Goal: Obtain resource: Download file/media

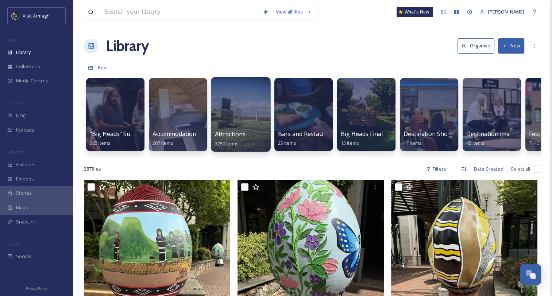
click at [241, 131] on span "Attractions" at bounding box center [230, 134] width 31 height 8
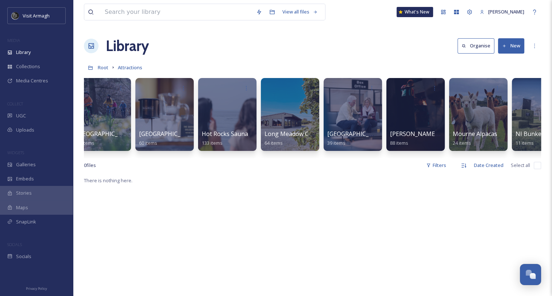
scroll to position [0, 1084]
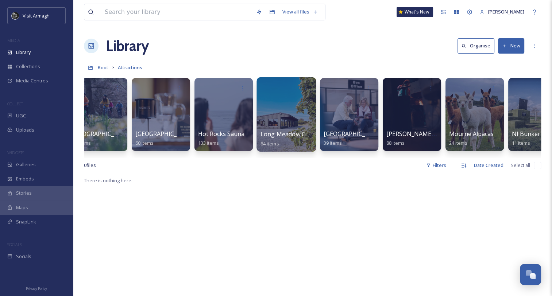
click at [282, 127] on div at bounding box center [285, 114] width 59 height 74
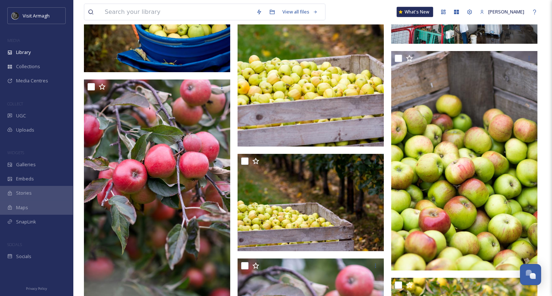
scroll to position [2262, 0]
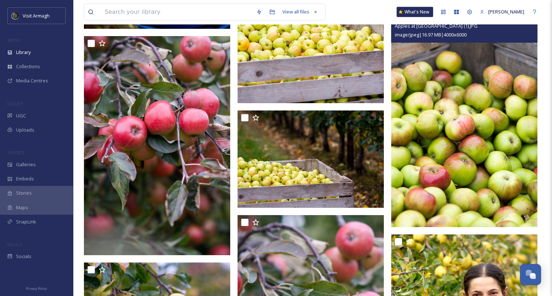
click at [460, 144] on img at bounding box center [464, 118] width 146 height 220
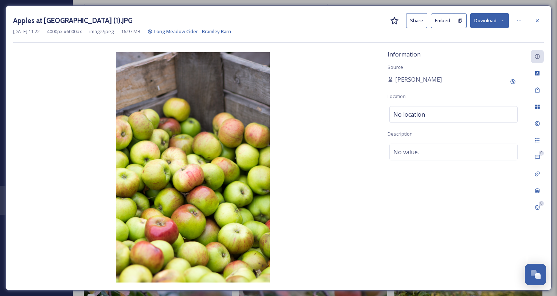
click at [179, 203] on img at bounding box center [193, 167] width 360 height 231
click at [506, 20] on button "Download" at bounding box center [490, 20] width 39 height 15
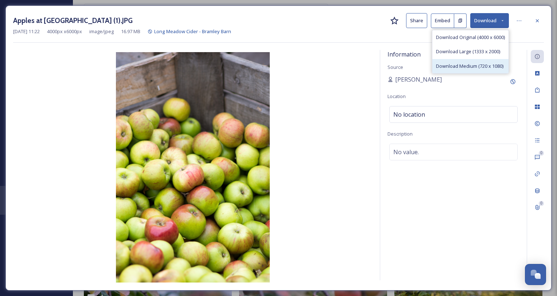
click at [459, 65] on span "Download Medium (720 x 1080)" at bounding box center [469, 66] width 67 height 7
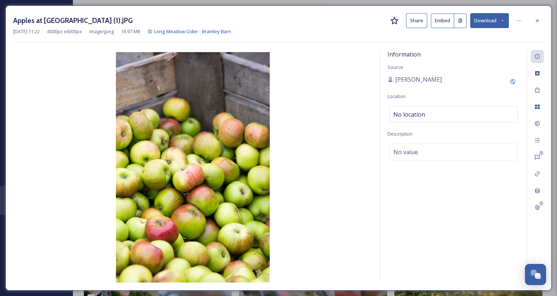
click at [318, 216] on img at bounding box center [193, 167] width 360 height 231
drag, startPoint x: 541, startPoint y: 20, endPoint x: 519, endPoint y: 29, distance: 23.9
click at [541, 20] on div at bounding box center [537, 20] width 13 height 13
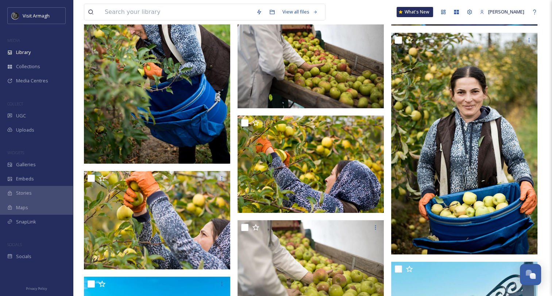
scroll to position [2627, 0]
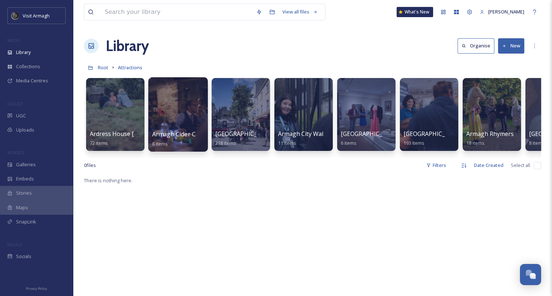
click at [177, 127] on div at bounding box center [177, 114] width 59 height 74
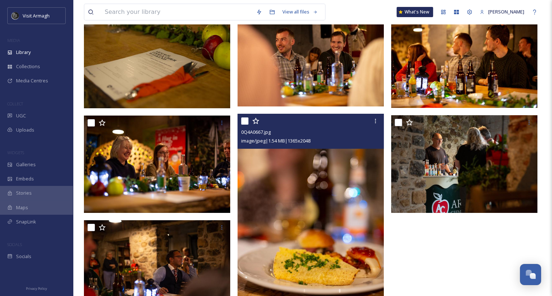
scroll to position [24, 0]
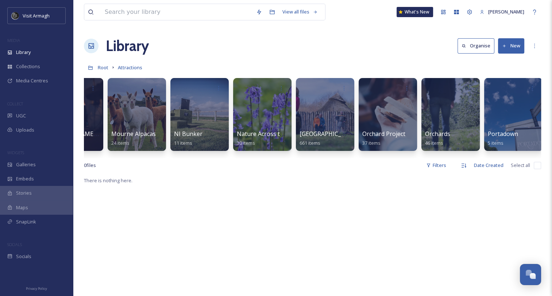
scroll to position [0, 1491]
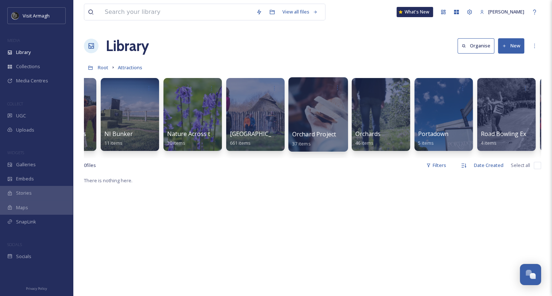
click at [316, 113] on div at bounding box center [317, 114] width 59 height 74
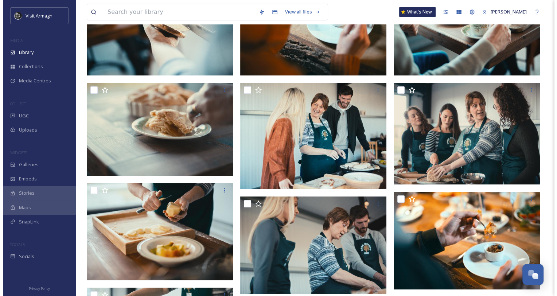
scroll to position [109, 0]
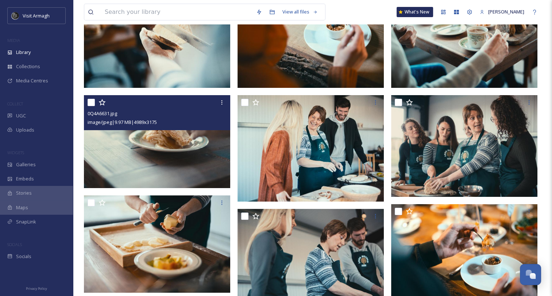
click at [155, 150] on img at bounding box center [157, 141] width 146 height 93
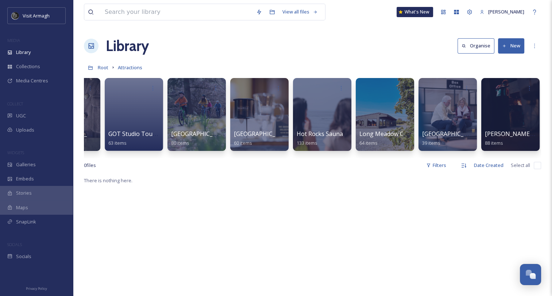
scroll to position [0, 1084]
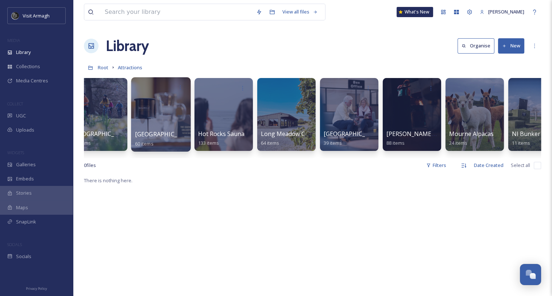
click at [165, 111] on div at bounding box center [160, 114] width 59 height 74
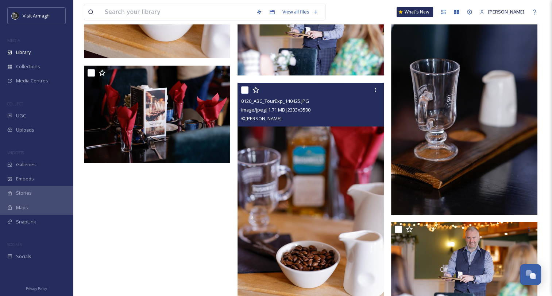
scroll to position [2746, 0]
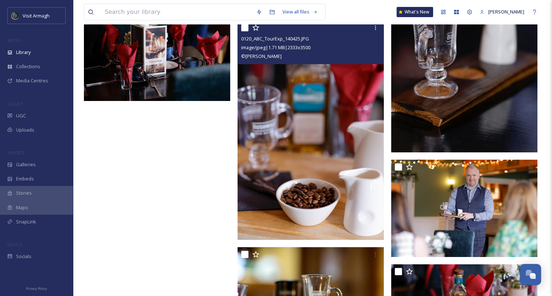
click at [314, 148] on img at bounding box center [310, 130] width 146 height 220
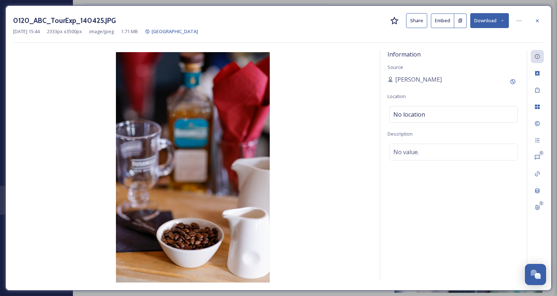
scroll to position [2852, 0]
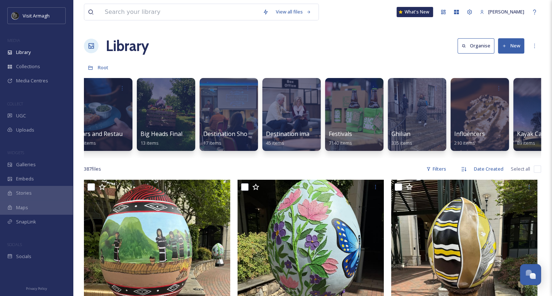
scroll to position [0, 178]
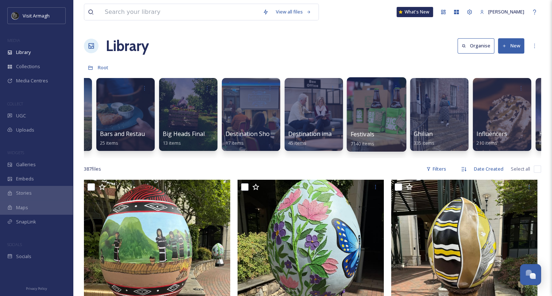
click at [366, 127] on div at bounding box center [376, 114] width 59 height 74
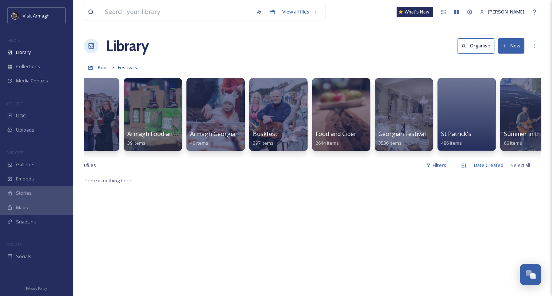
scroll to position [0, 45]
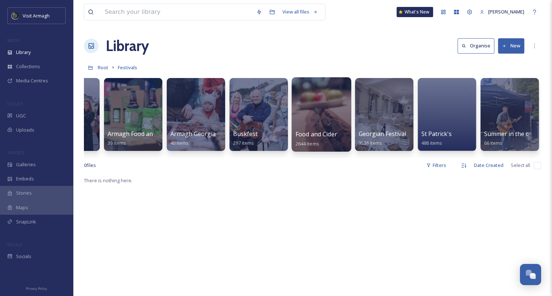
click at [314, 121] on div at bounding box center [320, 114] width 59 height 74
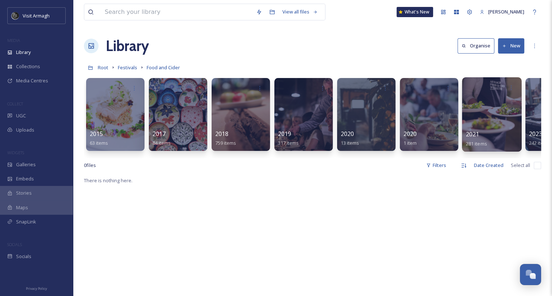
click at [490, 122] on div at bounding box center [491, 114] width 59 height 74
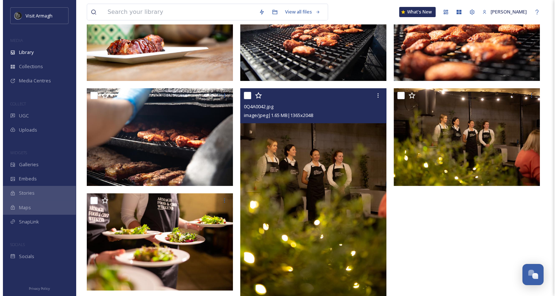
scroll to position [180, 0]
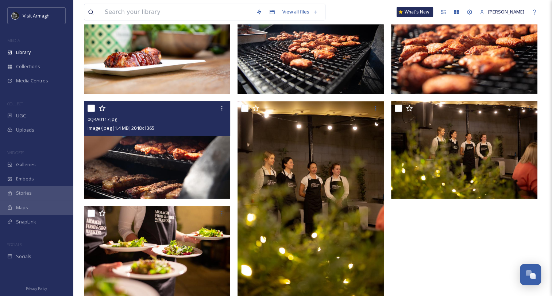
drag, startPoint x: 180, startPoint y: 248, endPoint x: 128, endPoint y: 164, distance: 98.7
click at [128, 164] on img at bounding box center [157, 150] width 146 height 98
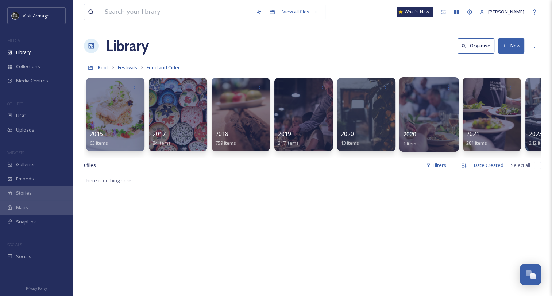
click at [414, 125] on div at bounding box center [428, 114] width 59 height 74
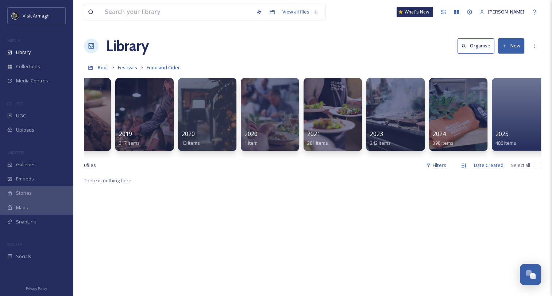
scroll to position [0, 159]
click at [465, 134] on div "2024 398 items" at bounding box center [458, 139] width 52 height 18
click at [454, 127] on div at bounding box center [457, 114] width 59 height 74
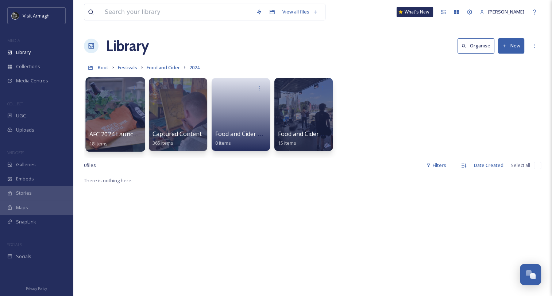
click at [113, 119] on div at bounding box center [114, 114] width 59 height 74
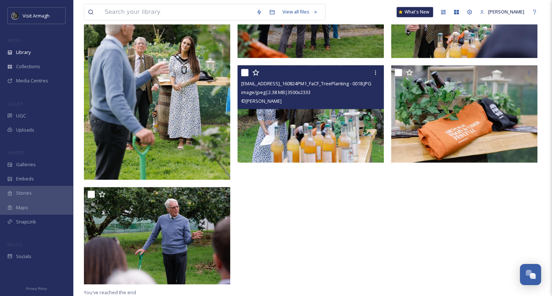
scroll to position [559, 0]
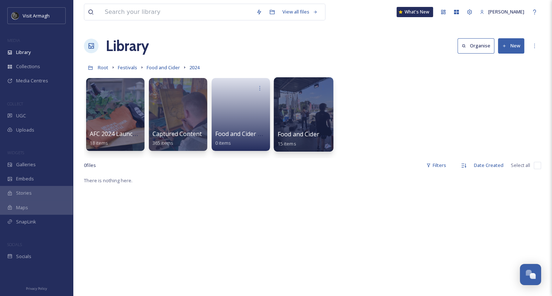
click at [306, 124] on div at bounding box center [303, 114] width 59 height 74
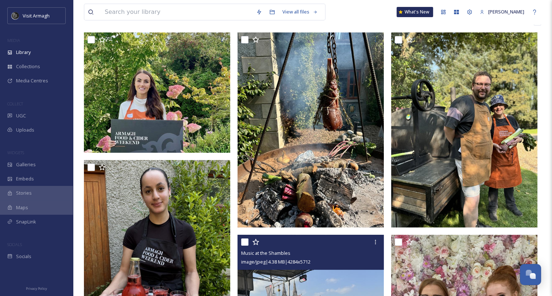
scroll to position [63, 0]
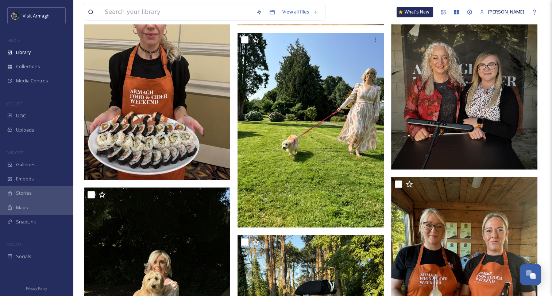
click at [125, 142] on img at bounding box center [157, 82] width 146 height 195
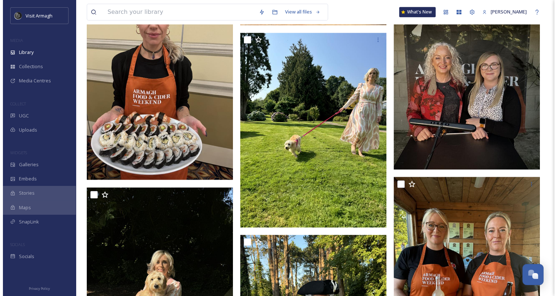
scroll to position [444, 0]
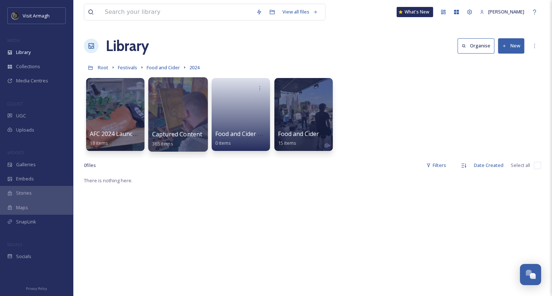
click at [191, 128] on div at bounding box center [177, 114] width 59 height 74
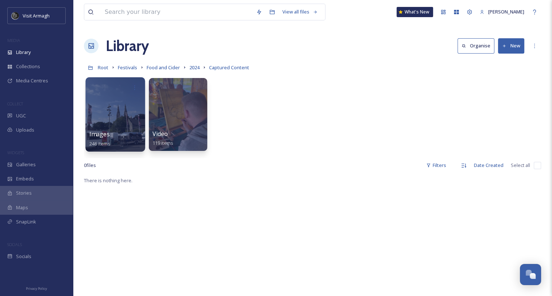
click at [123, 130] on div "Images 246 items" at bounding box center [115, 139] width 52 height 18
click at [115, 128] on div at bounding box center [114, 114] width 59 height 74
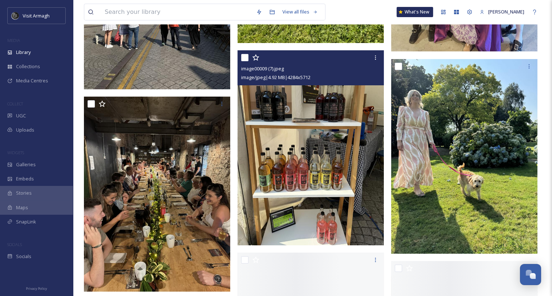
scroll to position [13497, 0]
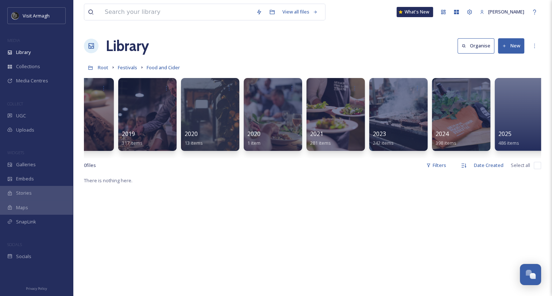
scroll to position [0, 170]
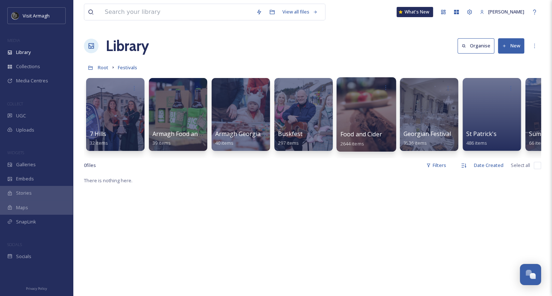
click at [367, 126] on div at bounding box center [365, 114] width 59 height 74
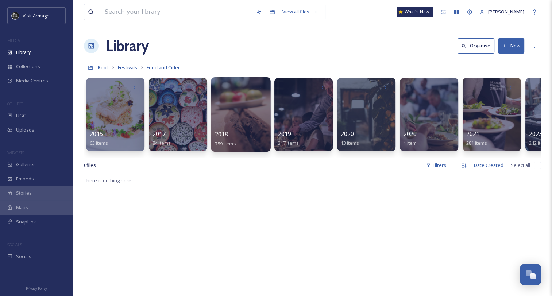
click at [252, 121] on div at bounding box center [240, 114] width 59 height 74
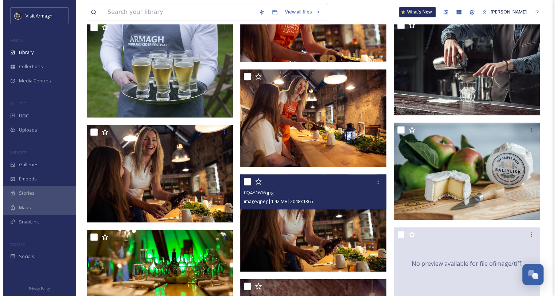
scroll to position [948, 0]
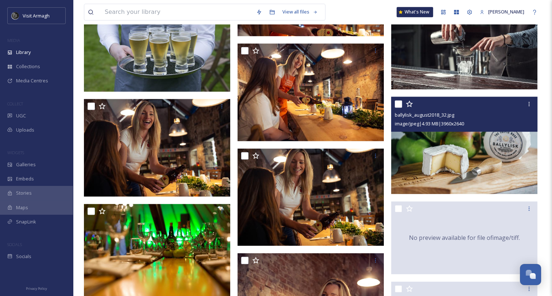
click at [491, 167] on img at bounding box center [464, 146] width 146 height 98
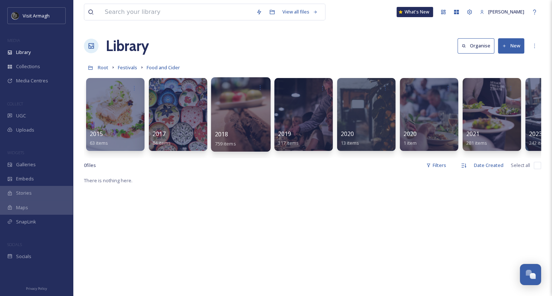
click at [244, 127] on div at bounding box center [240, 114] width 59 height 74
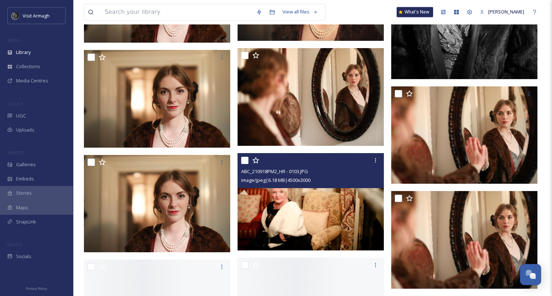
scroll to position [12002, 0]
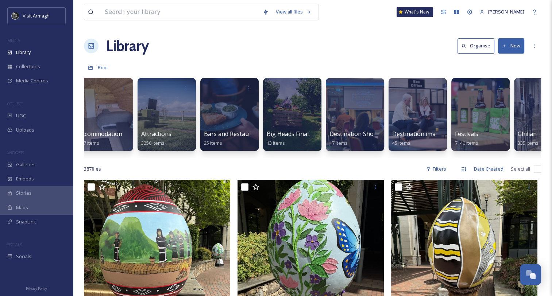
scroll to position [0, 72]
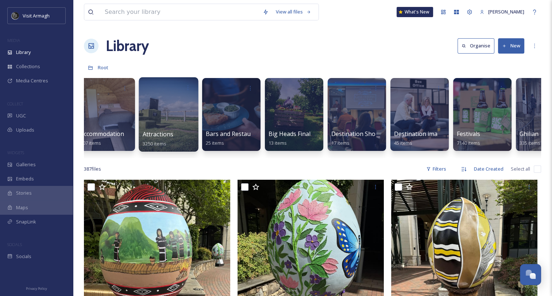
click at [169, 127] on div at bounding box center [168, 114] width 59 height 74
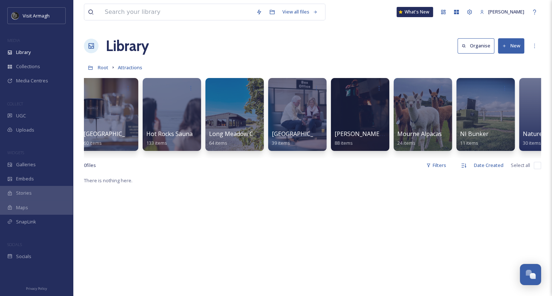
scroll to position [0, 1137]
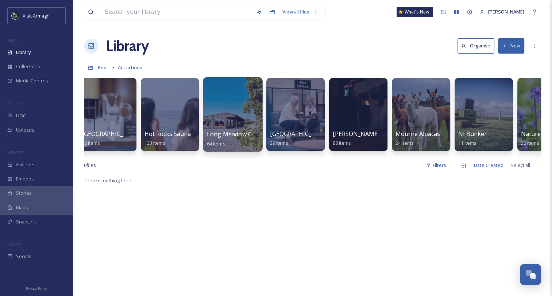
click at [231, 125] on div at bounding box center [232, 114] width 59 height 74
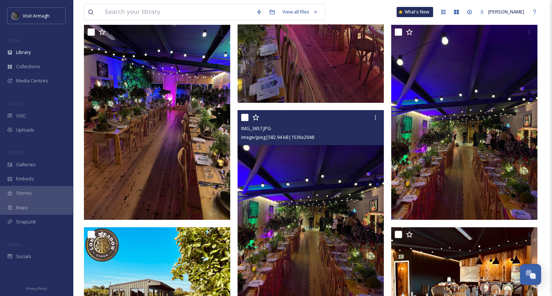
scroll to position [292, 0]
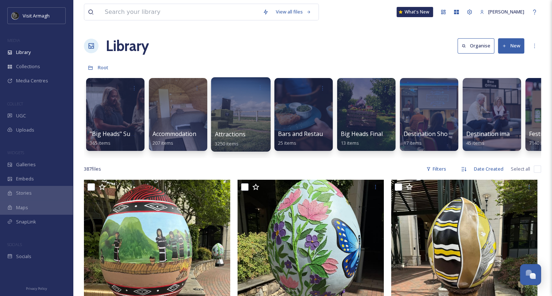
click at [231, 133] on span "Attractions" at bounding box center [230, 134] width 31 height 8
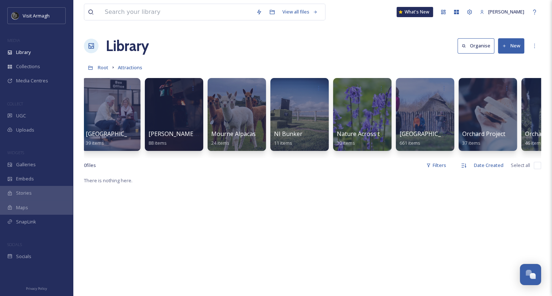
scroll to position [0, 1356]
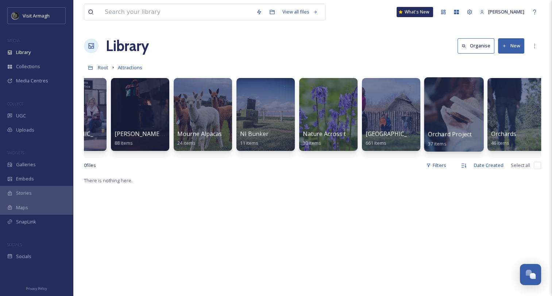
click at [441, 126] on div at bounding box center [453, 114] width 59 height 74
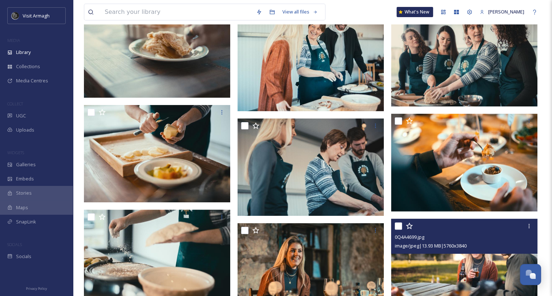
scroll to position [188, 0]
